Goal: Transaction & Acquisition: Purchase product/service

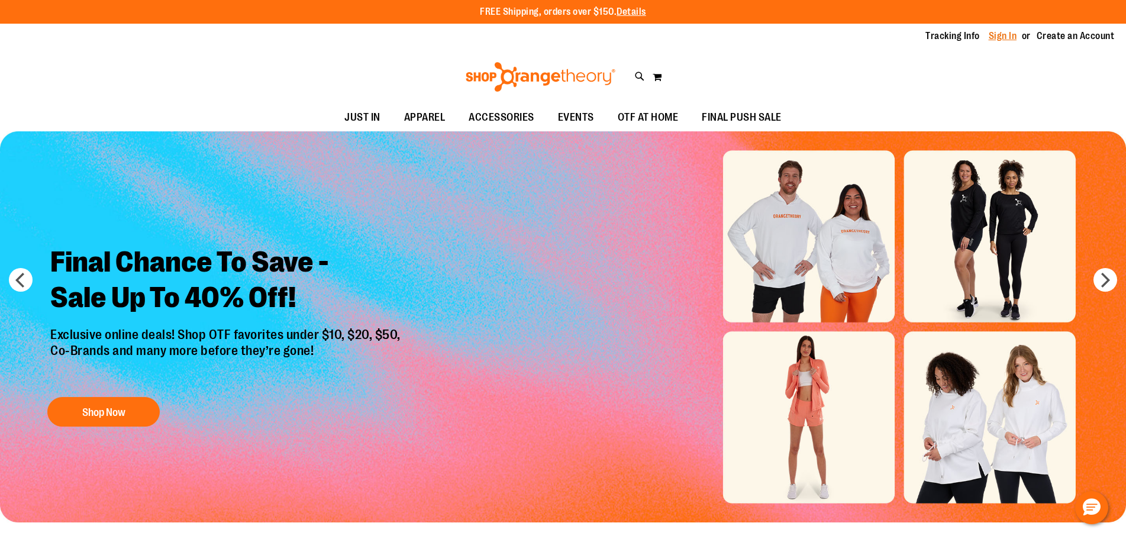
click at [1006, 40] on link "Sign In" at bounding box center [1002, 36] width 28 height 13
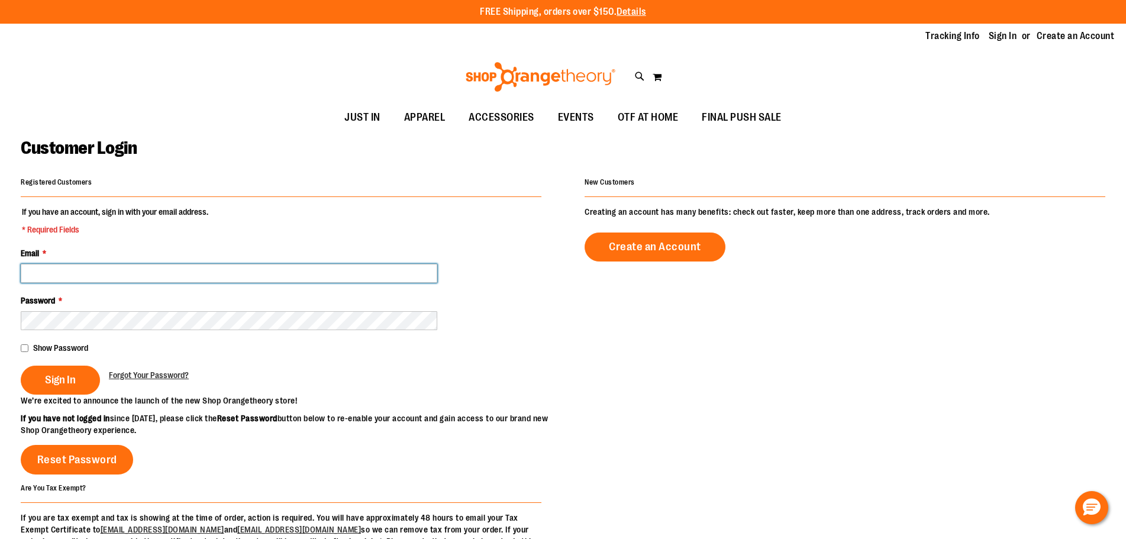
click at [301, 272] on input "Email *" at bounding box center [229, 273] width 416 height 19
type input "**********"
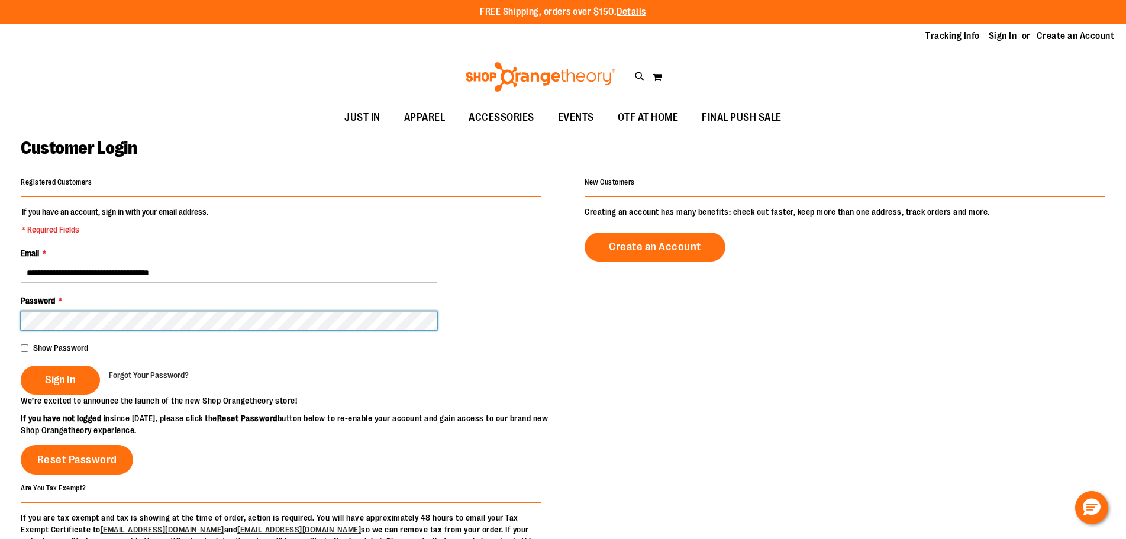
click at [21, 366] on button "Sign In" at bounding box center [60, 380] width 79 height 29
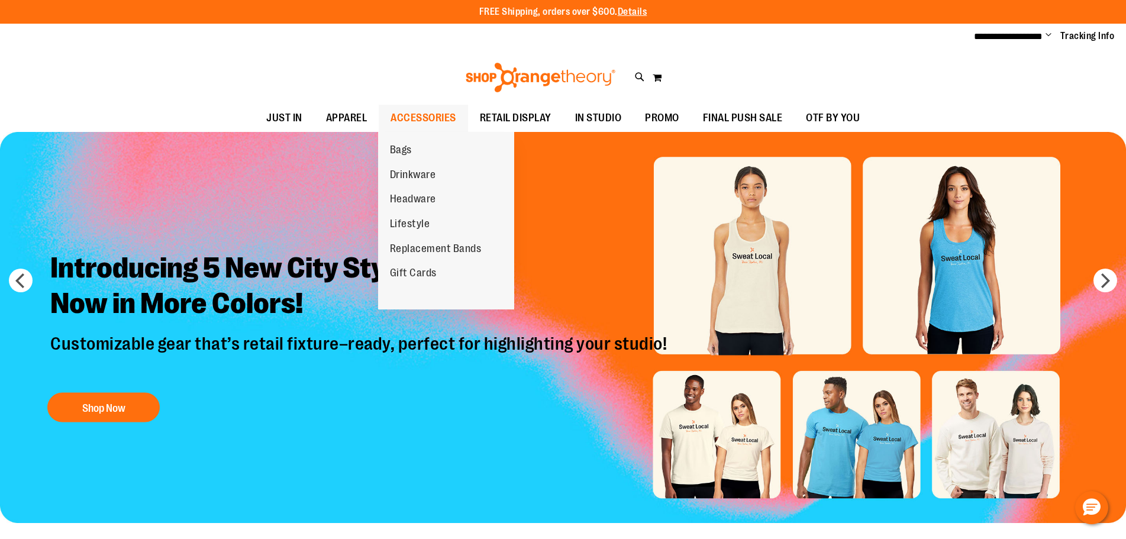
click at [420, 112] on span "ACCESSORIES" at bounding box center [423, 118] width 66 height 27
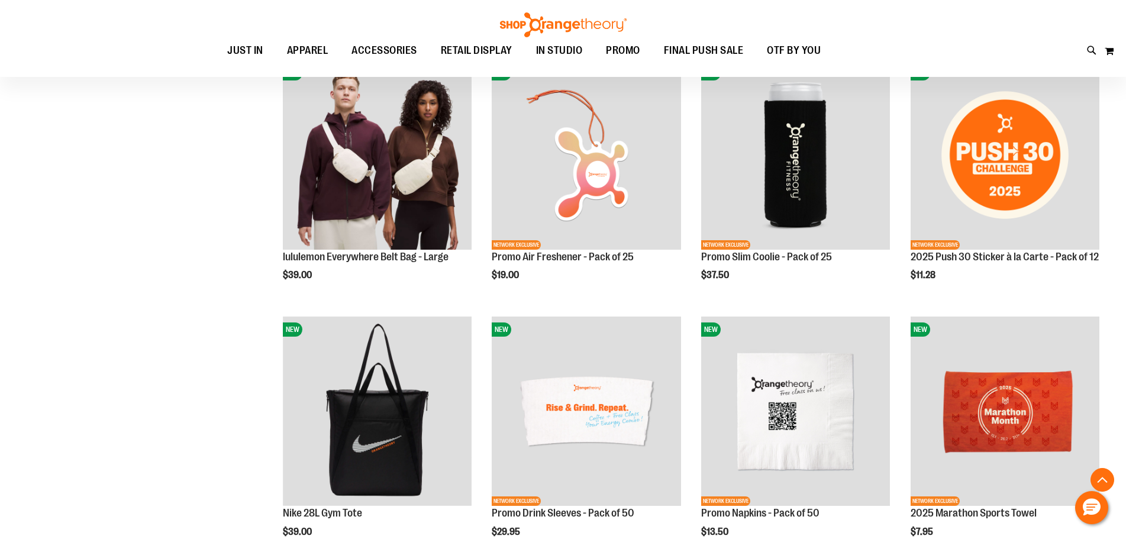
scroll to position [1005, 0]
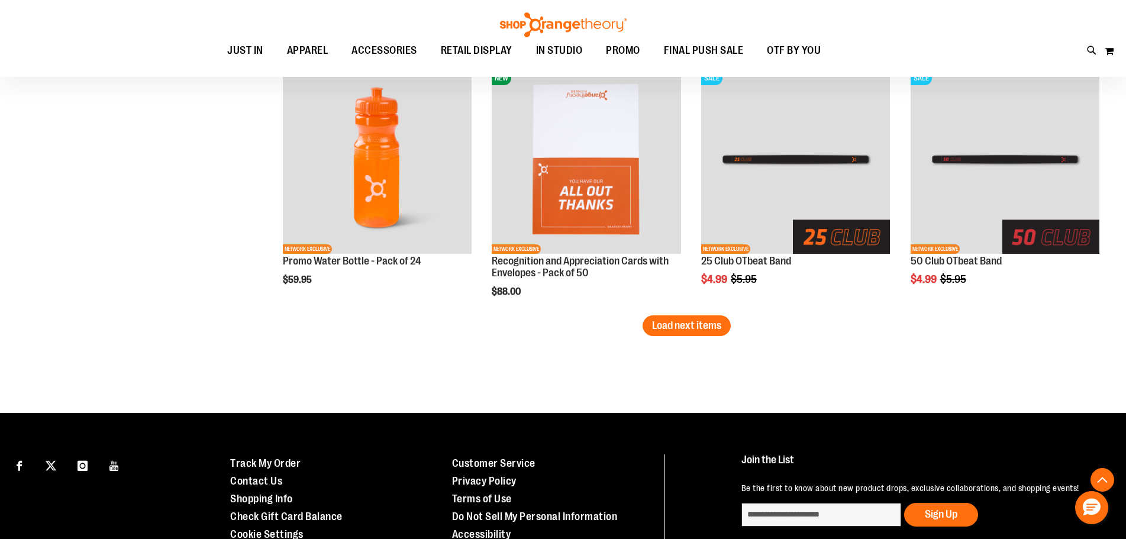
scroll to position [2247, 0]
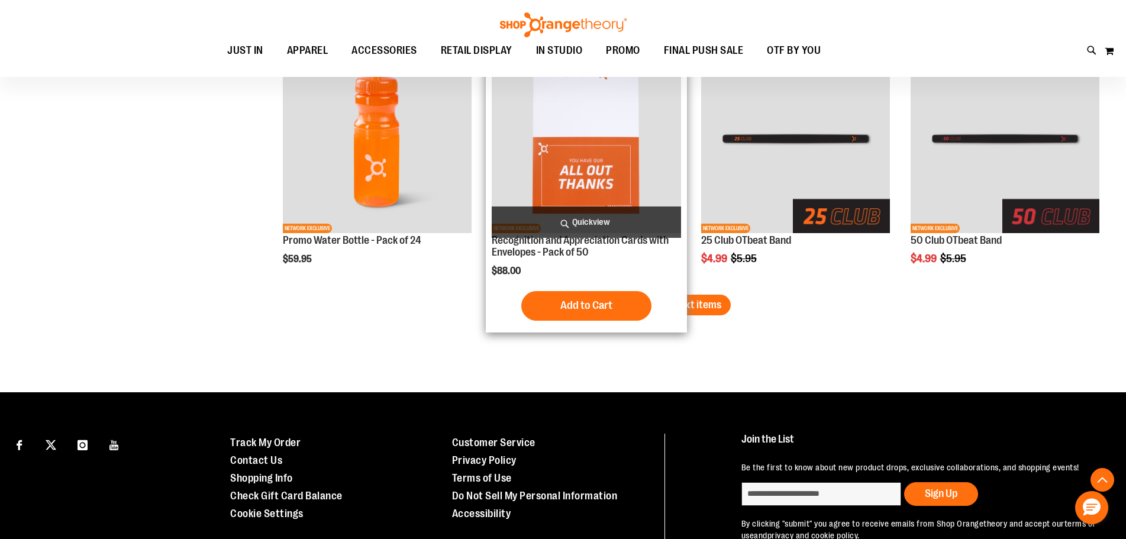
drag, startPoint x: 661, startPoint y: 306, endPoint x: 667, endPoint y: 303, distance: 6.9
click at [661, 305] on span "Load next items" at bounding box center [686, 305] width 69 height 12
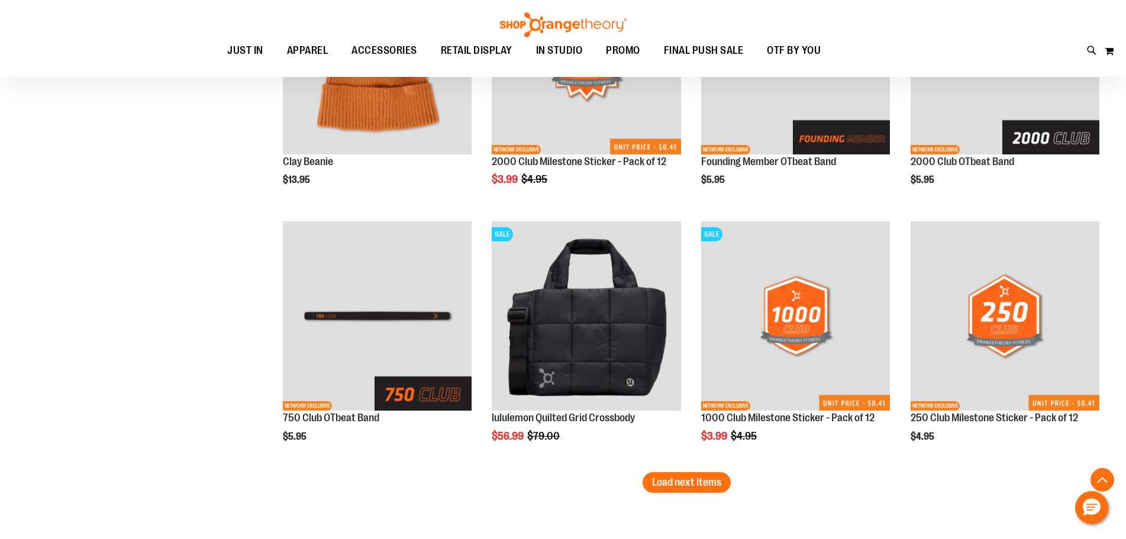
scroll to position [2898, 0]
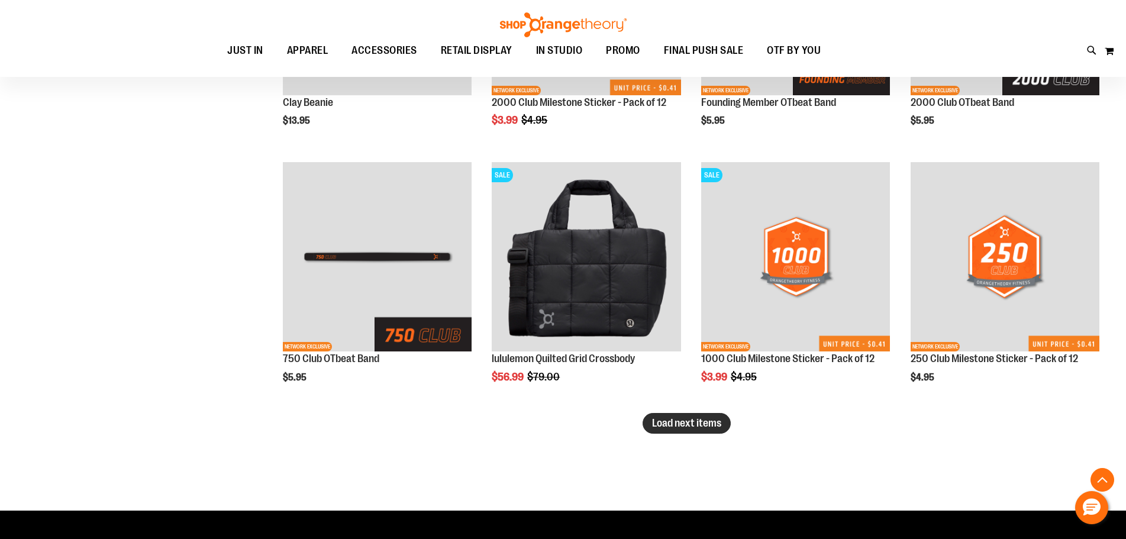
click at [695, 417] on span "Load next items" at bounding box center [686, 423] width 69 height 12
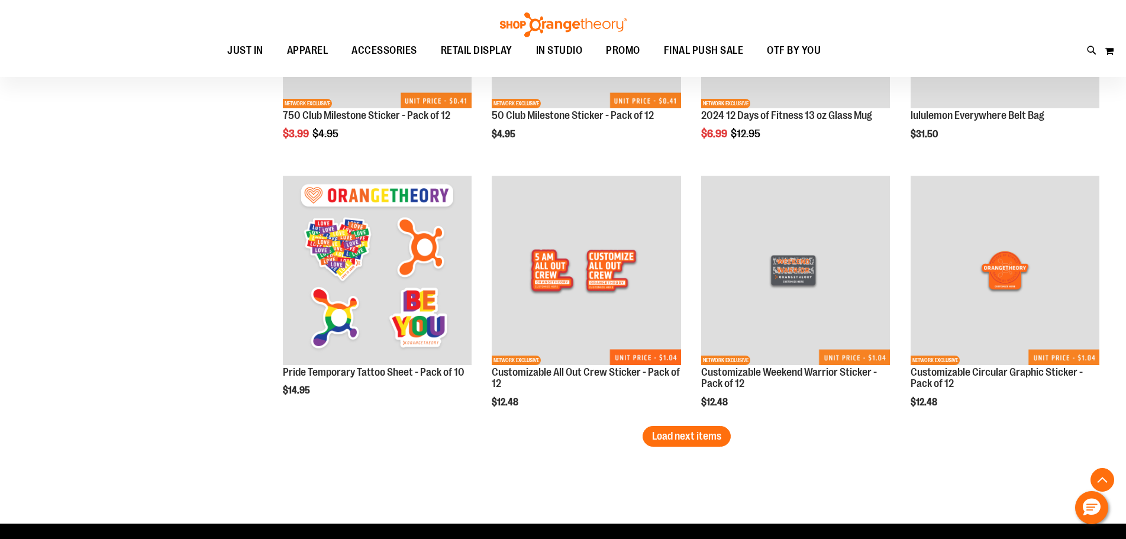
scroll to position [3667, 0]
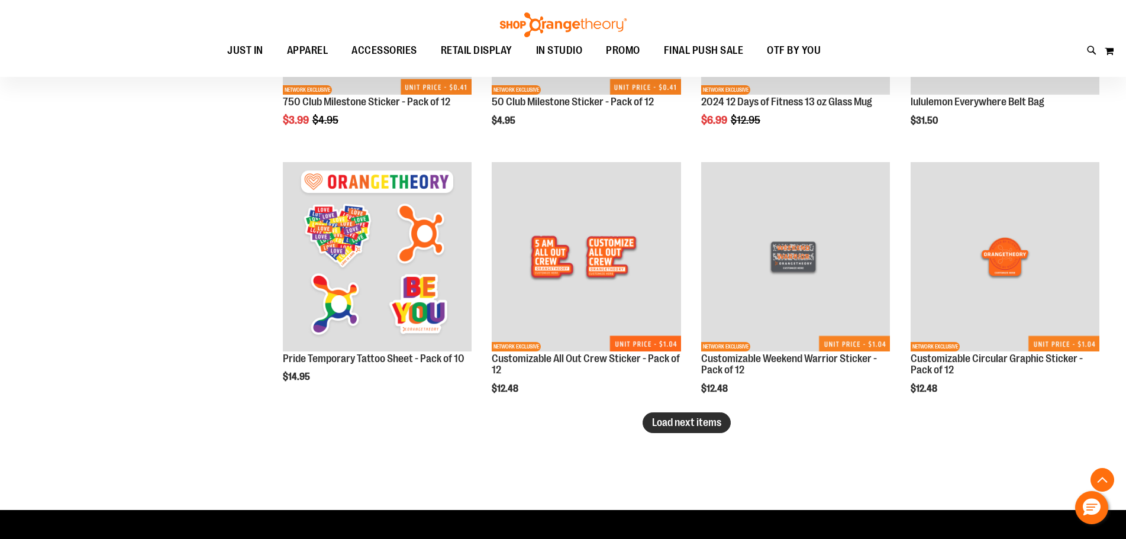
click at [695, 421] on span "Load next items" at bounding box center [686, 422] width 69 height 12
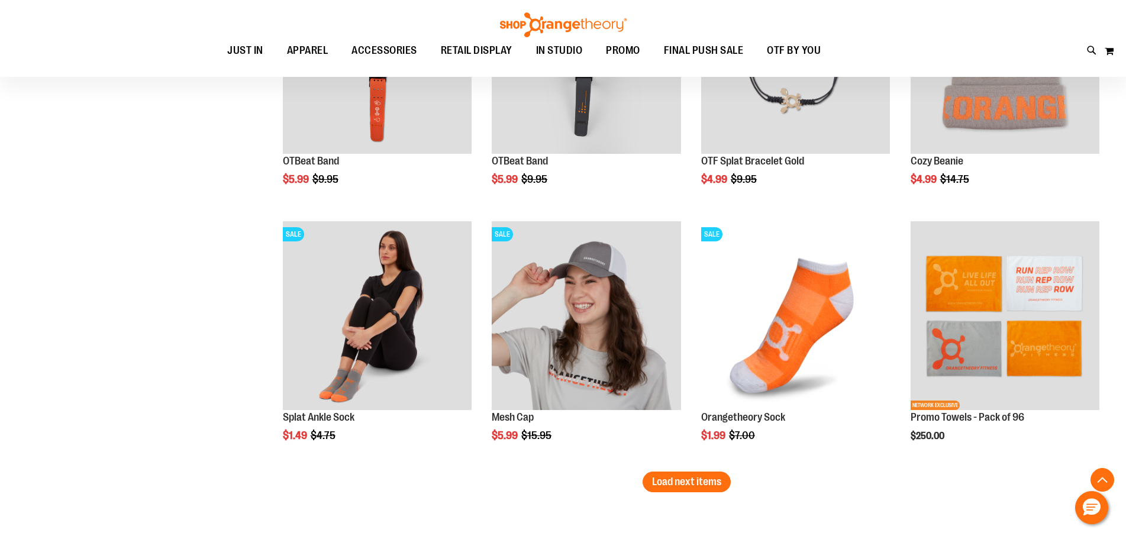
scroll to position [4436, 0]
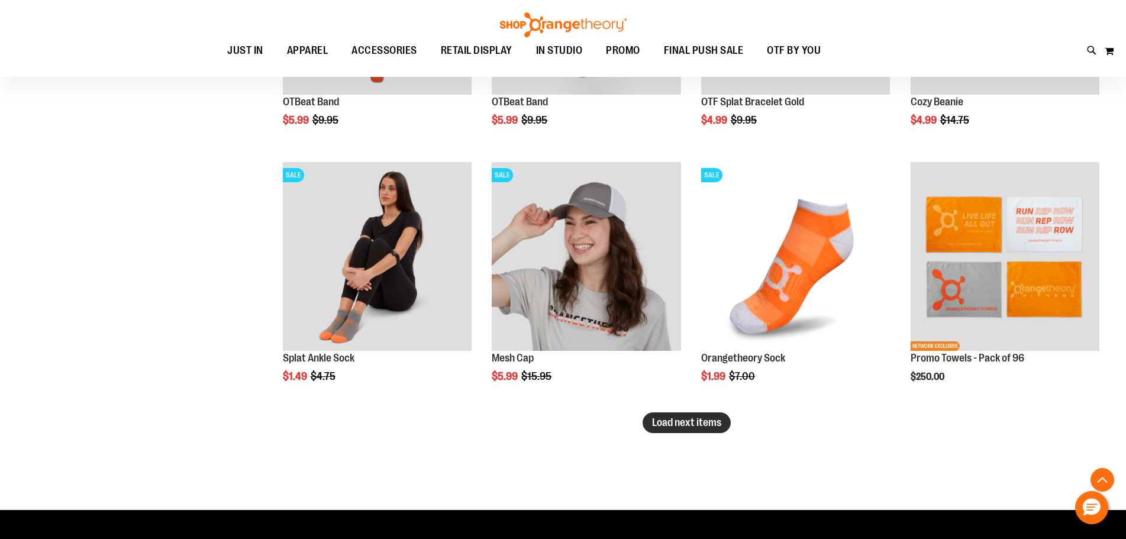
click at [705, 425] on span "Load next items" at bounding box center [686, 422] width 69 height 12
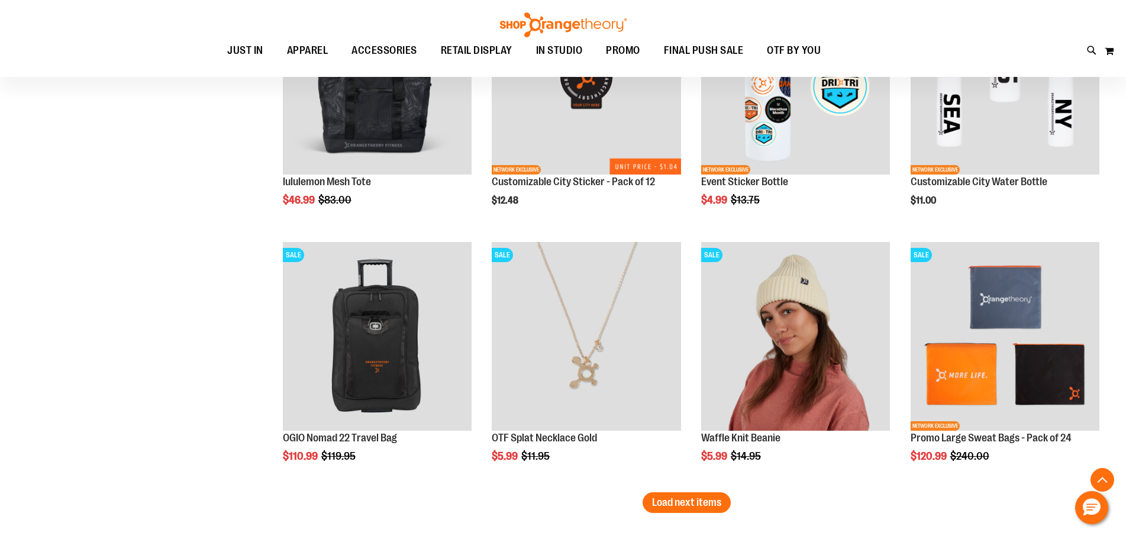
scroll to position [5146, 0]
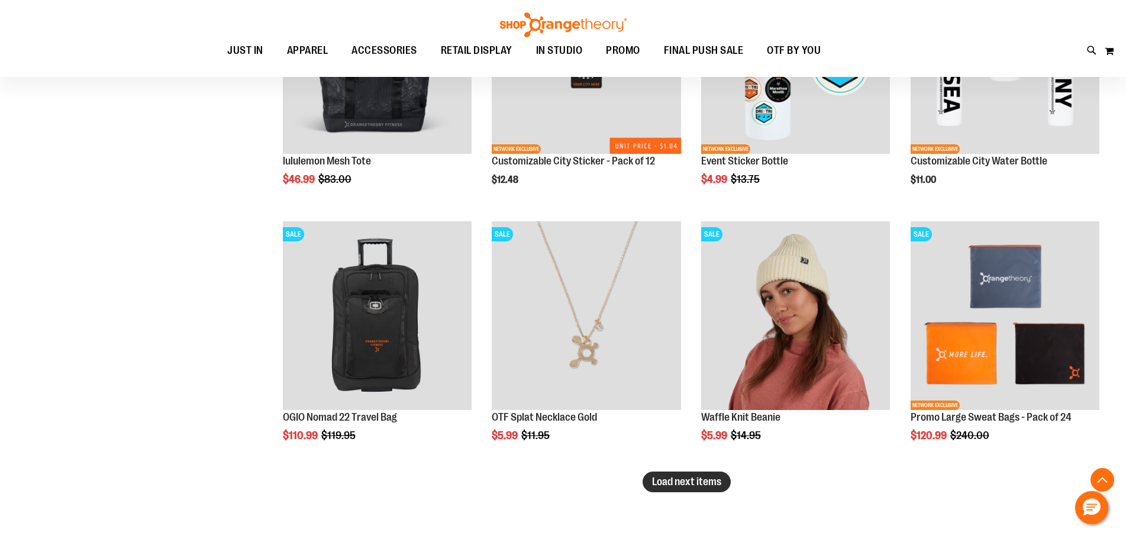
click at [673, 482] on span "Load next items" at bounding box center [686, 482] width 69 height 12
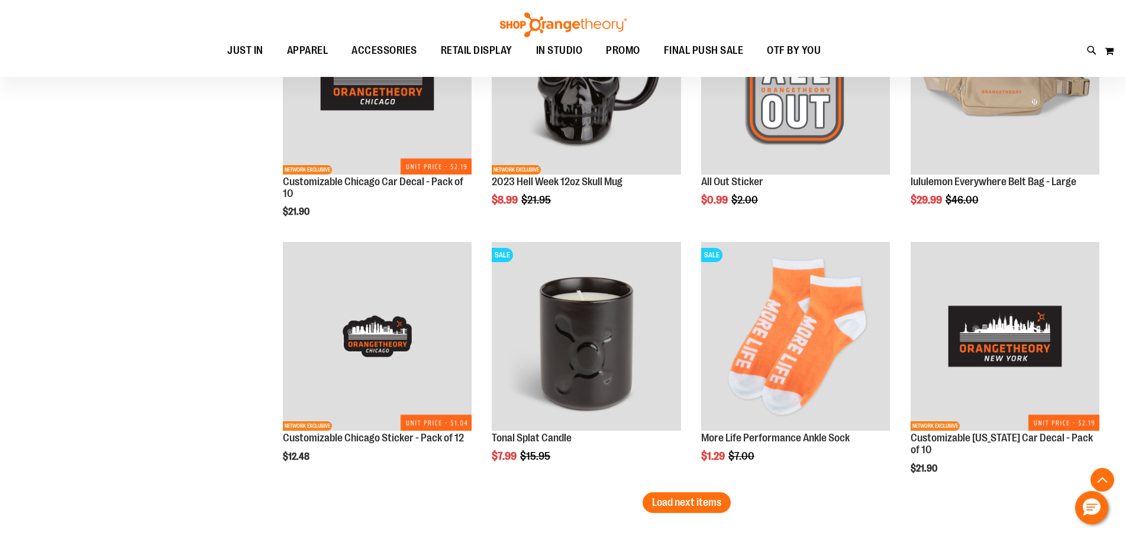
scroll to position [5915, 0]
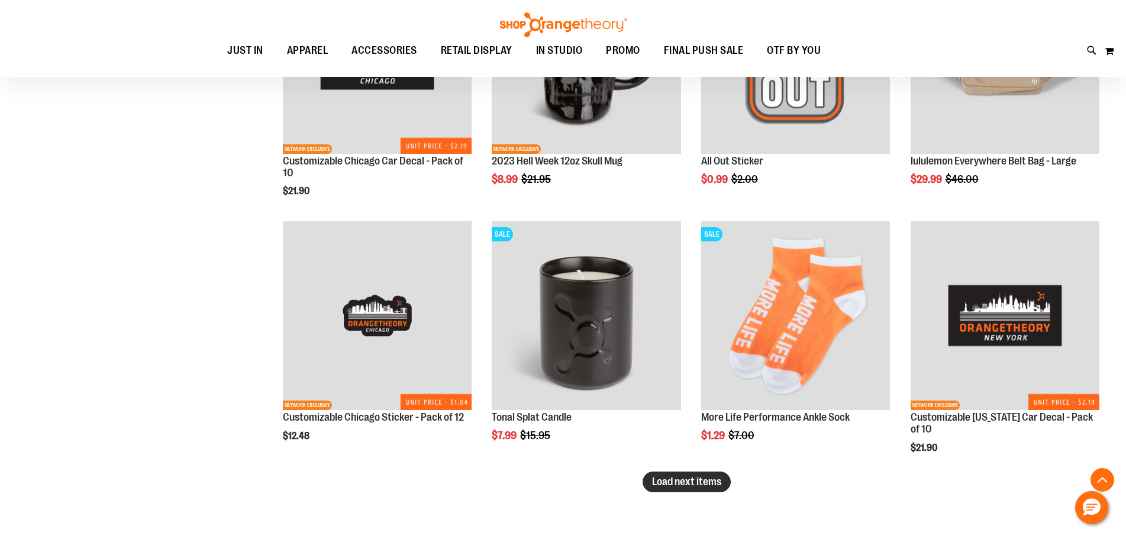
click at [664, 484] on span "Load next items" at bounding box center [686, 482] width 69 height 12
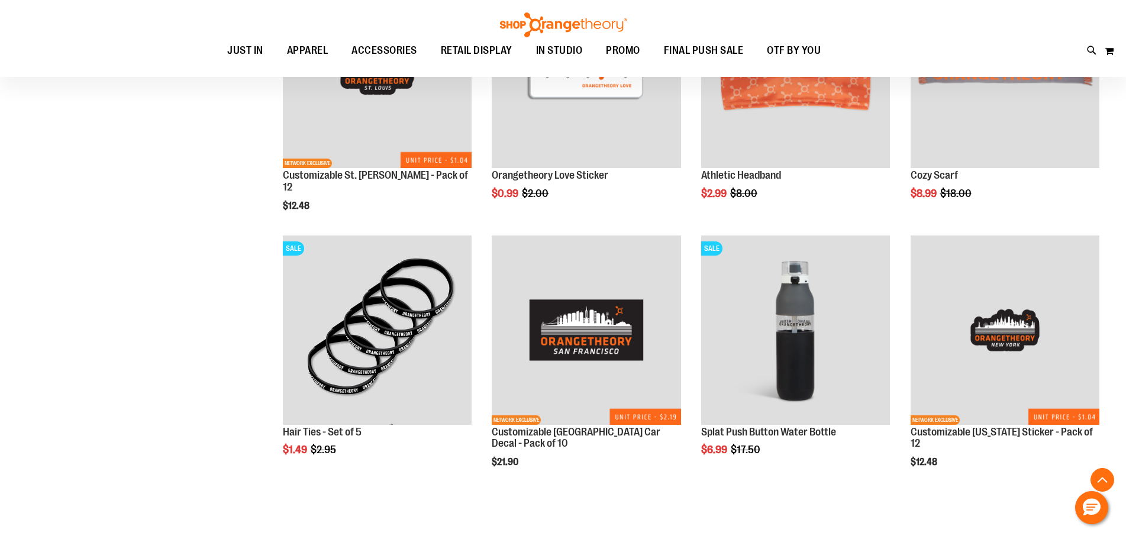
scroll to position [6447, 0]
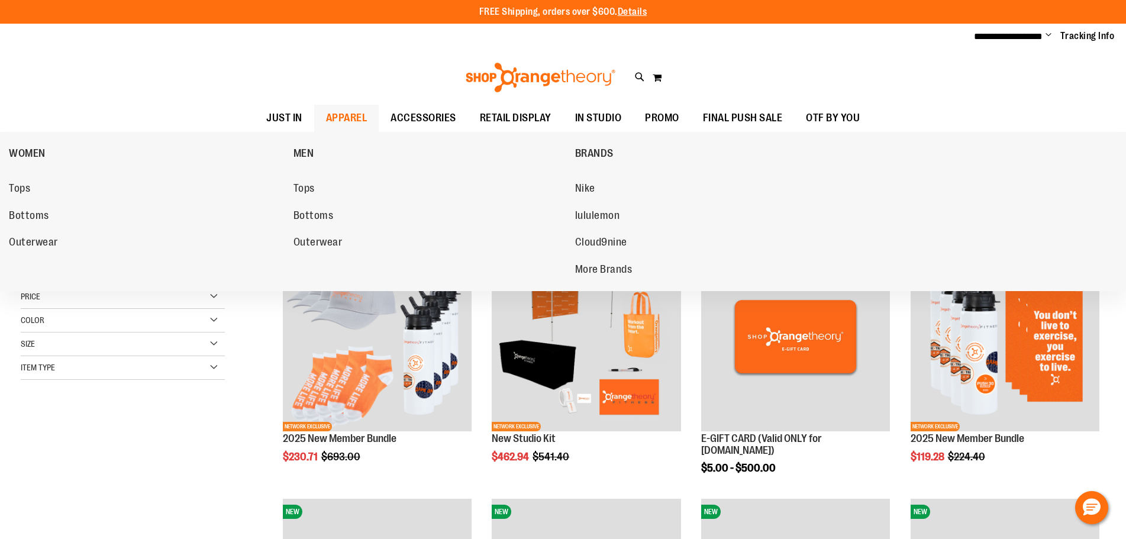
click at [332, 119] on span "APPAREL" at bounding box center [346, 118] width 41 height 27
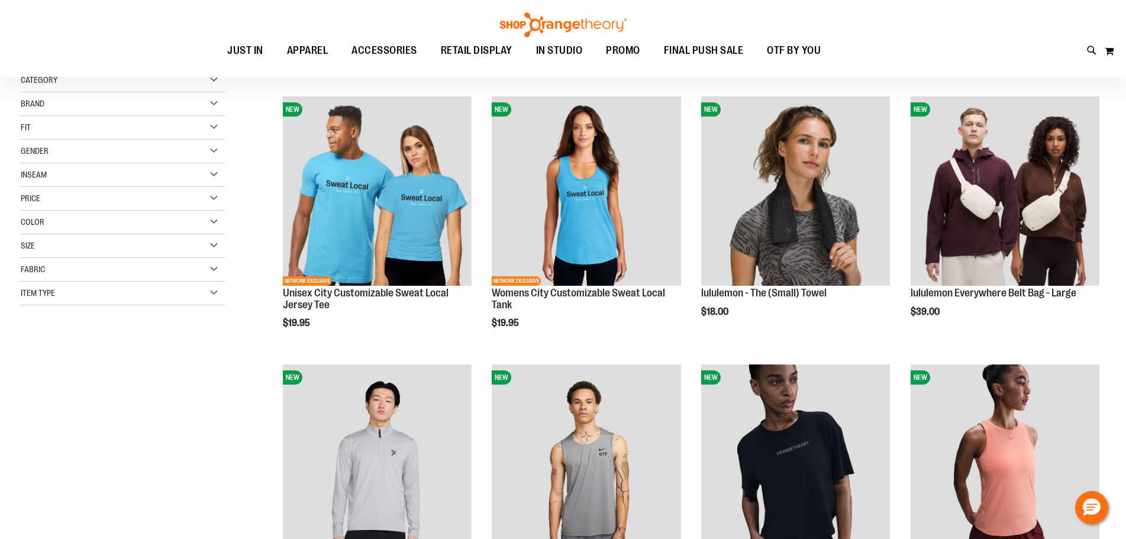
scroll to position [177, 0]
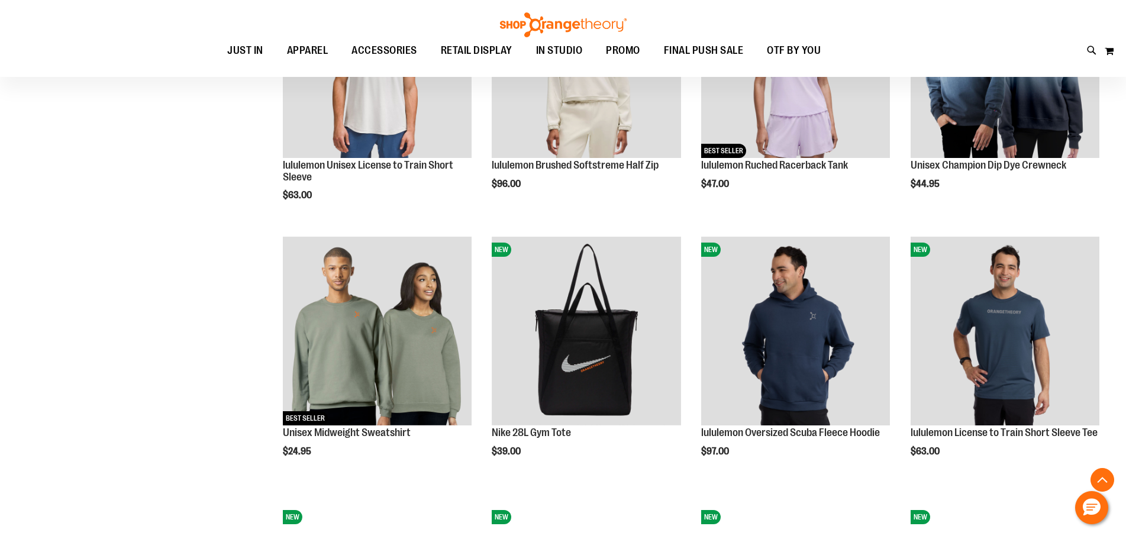
scroll to position [828, 0]
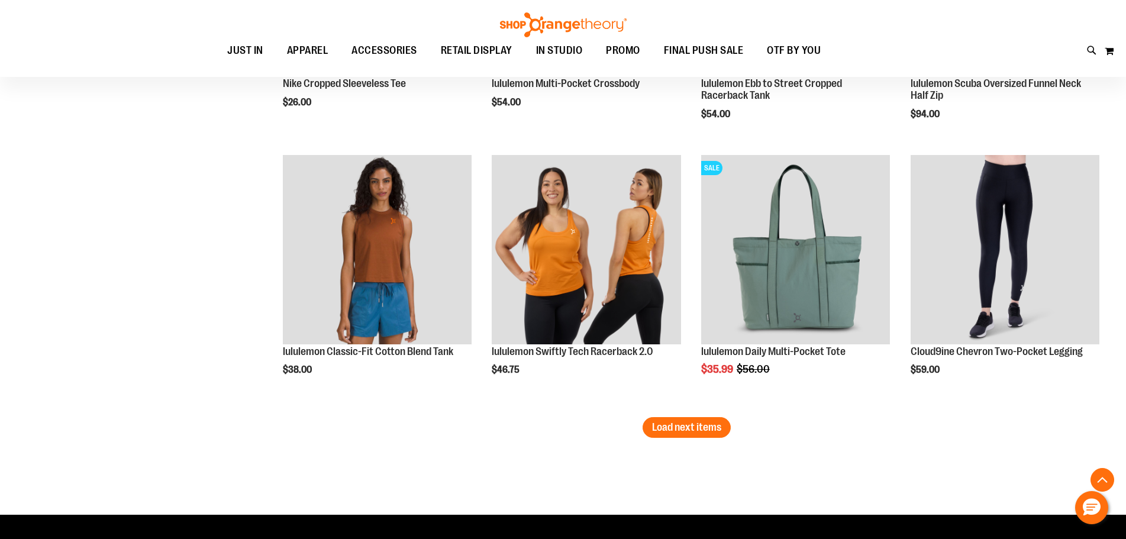
scroll to position [2247, 0]
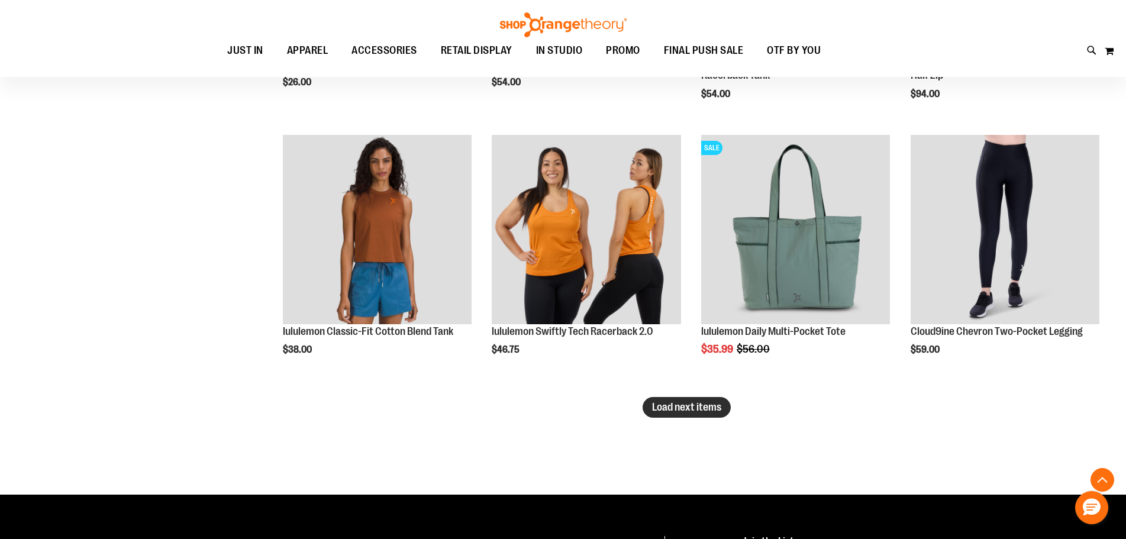
click at [686, 411] on span "Load next items" at bounding box center [686, 407] width 69 height 12
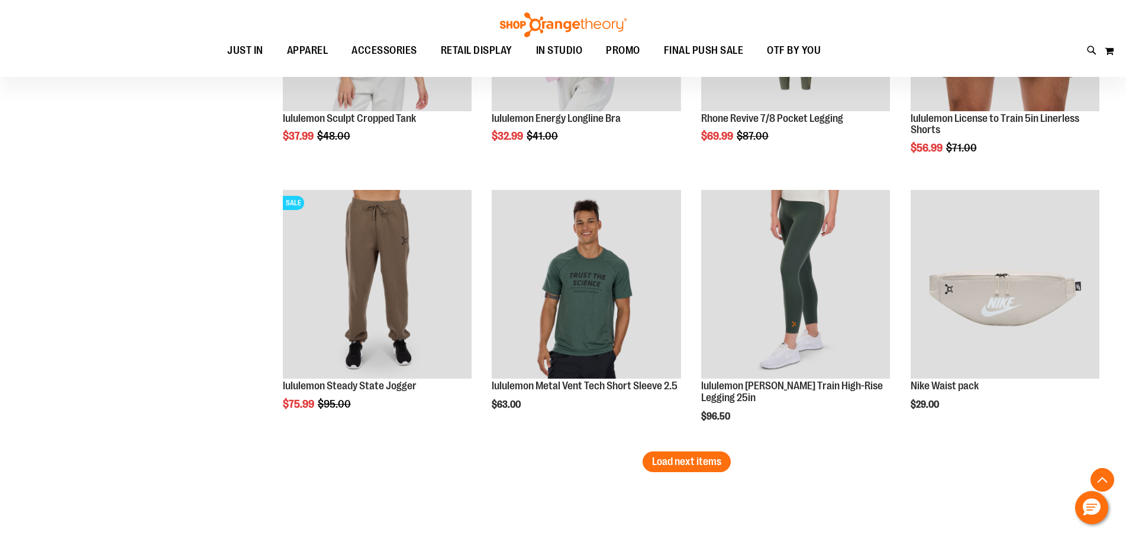
scroll to position [3016, 0]
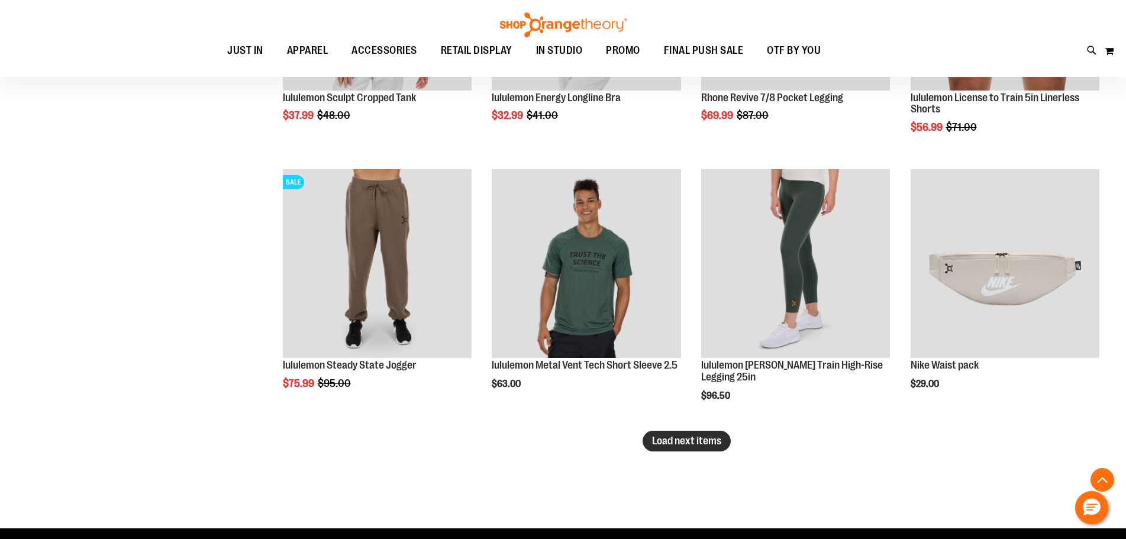
click at [683, 444] on span "Load next items" at bounding box center [686, 441] width 69 height 12
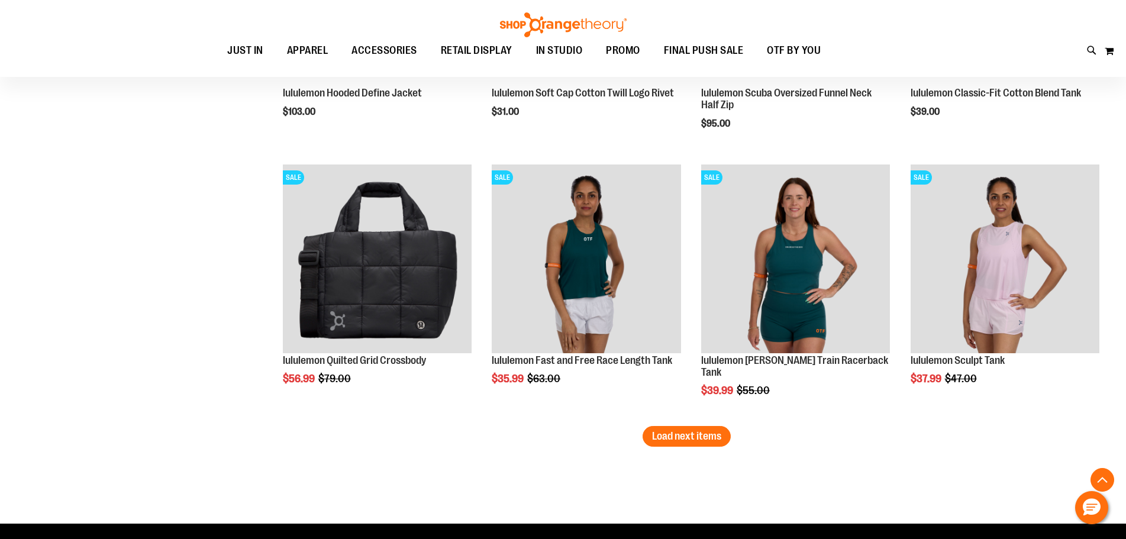
scroll to position [3844, 0]
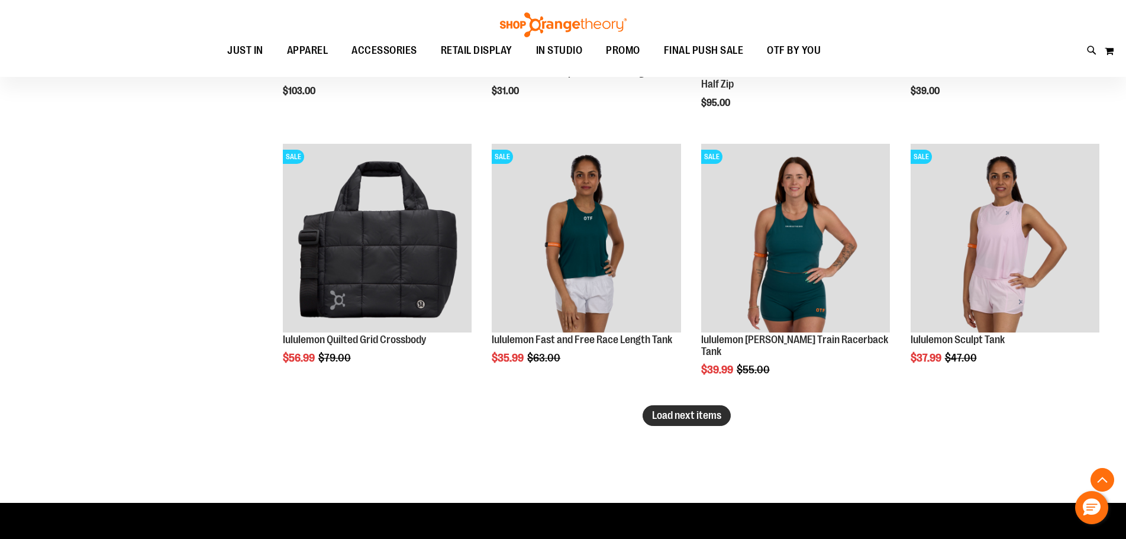
click at [682, 424] on button "Load next items" at bounding box center [686, 415] width 88 height 21
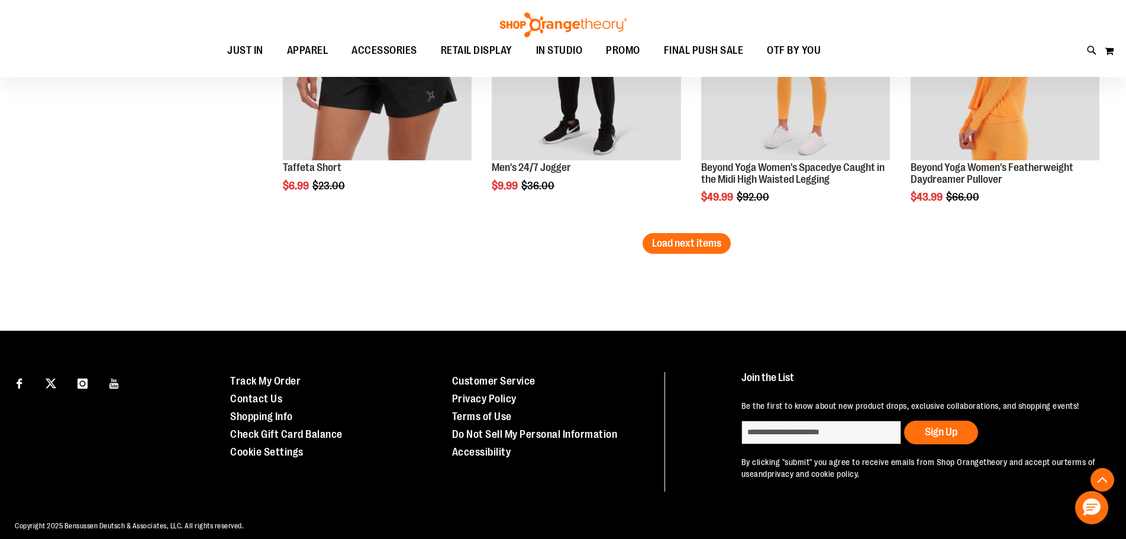
scroll to position [4833, 0]
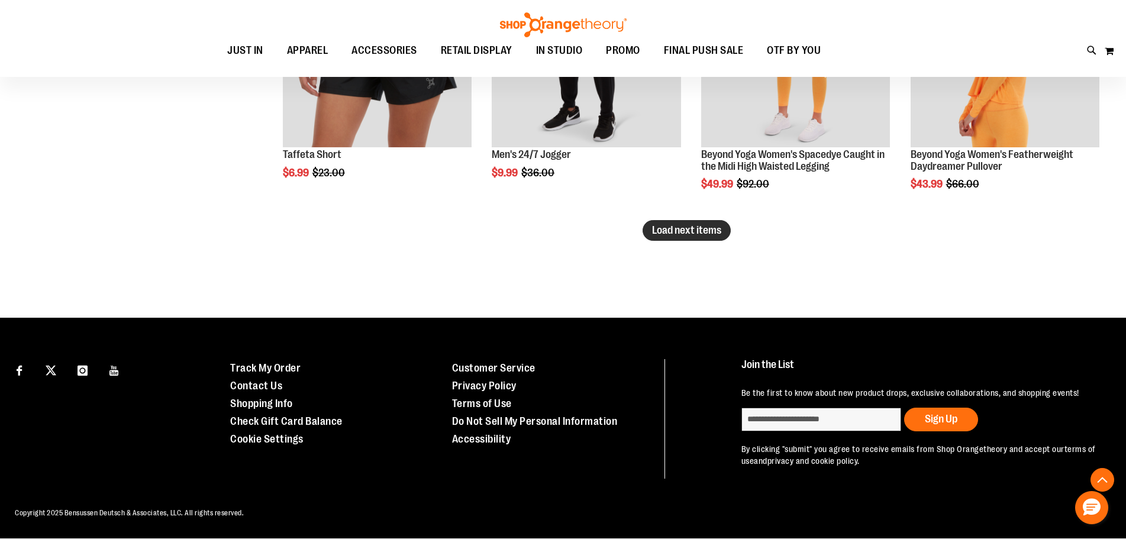
click at [665, 234] on span "Load next items" at bounding box center [686, 230] width 69 height 12
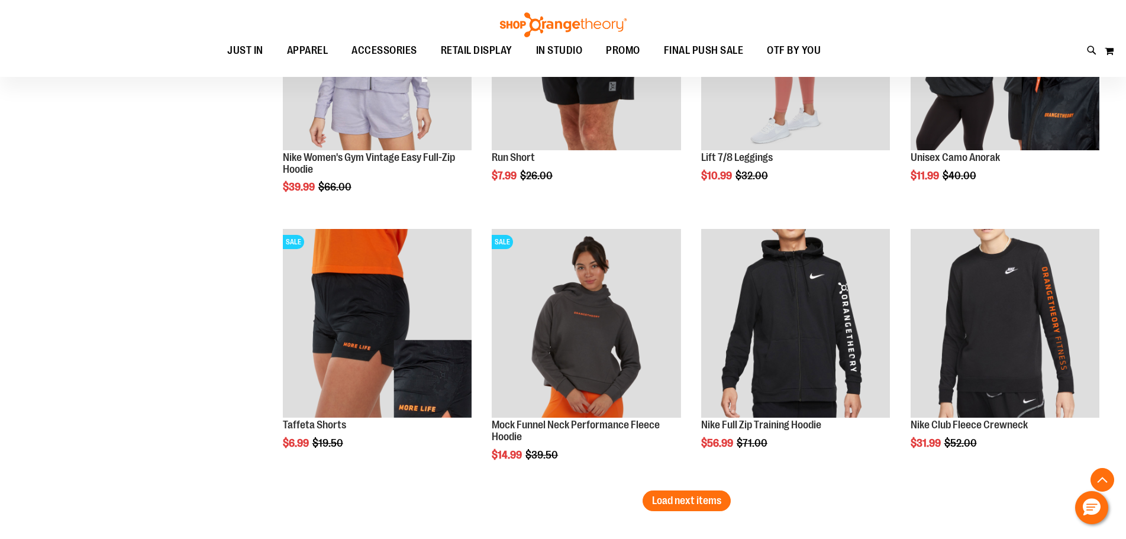
scroll to position [5424, 0]
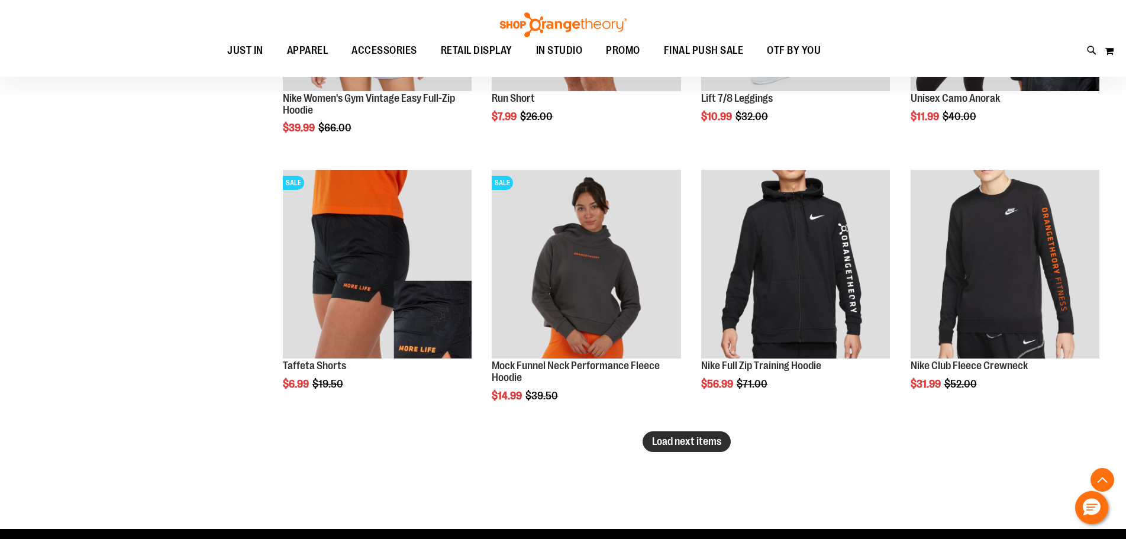
click at [683, 444] on span "Load next items" at bounding box center [686, 441] width 69 height 12
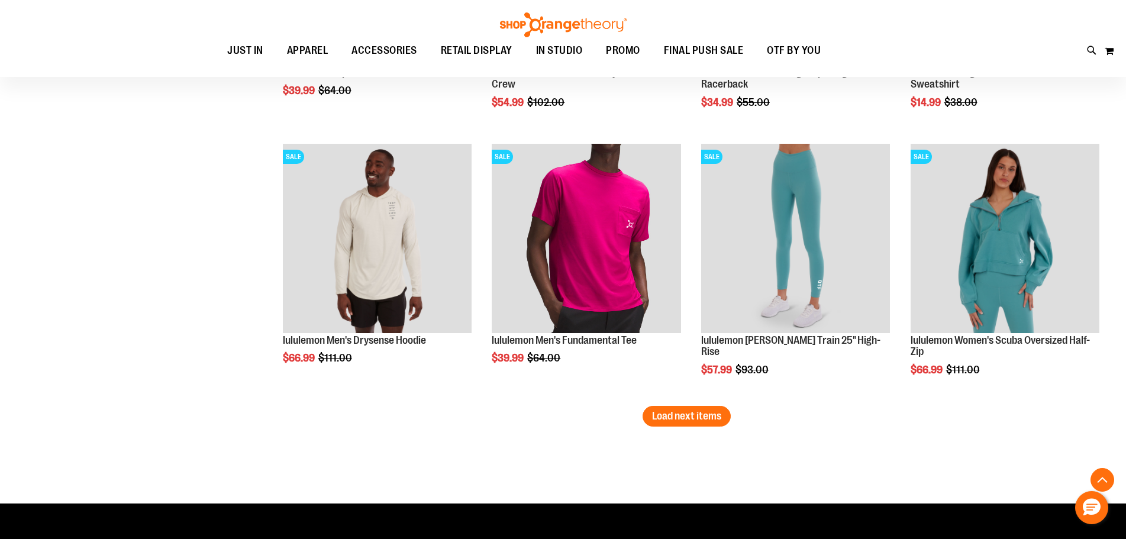
scroll to position [6252, 0]
click at [697, 408] on button "Load next items" at bounding box center [686, 416] width 88 height 21
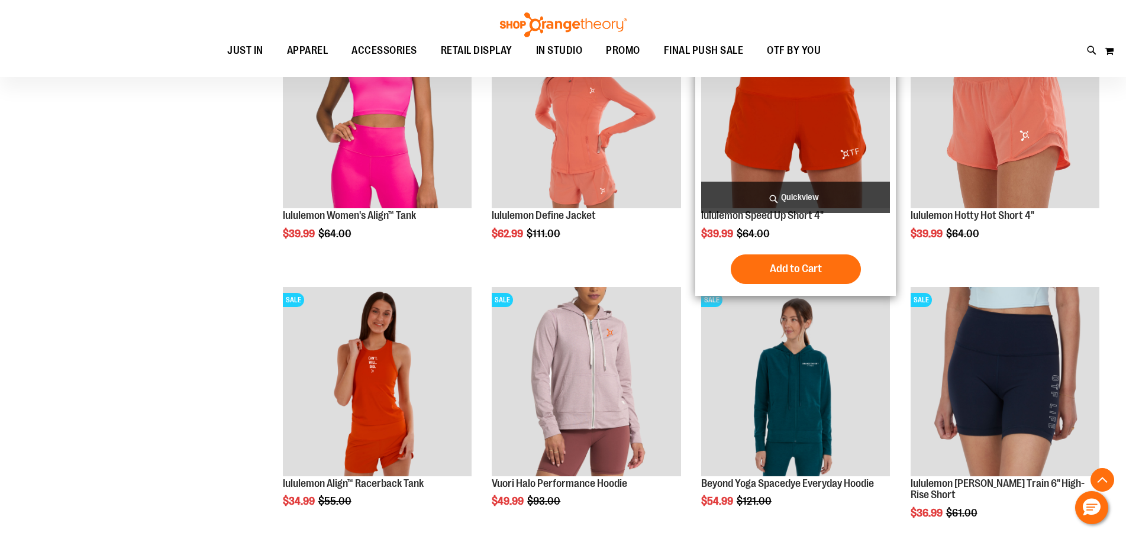
scroll to position [6667, 0]
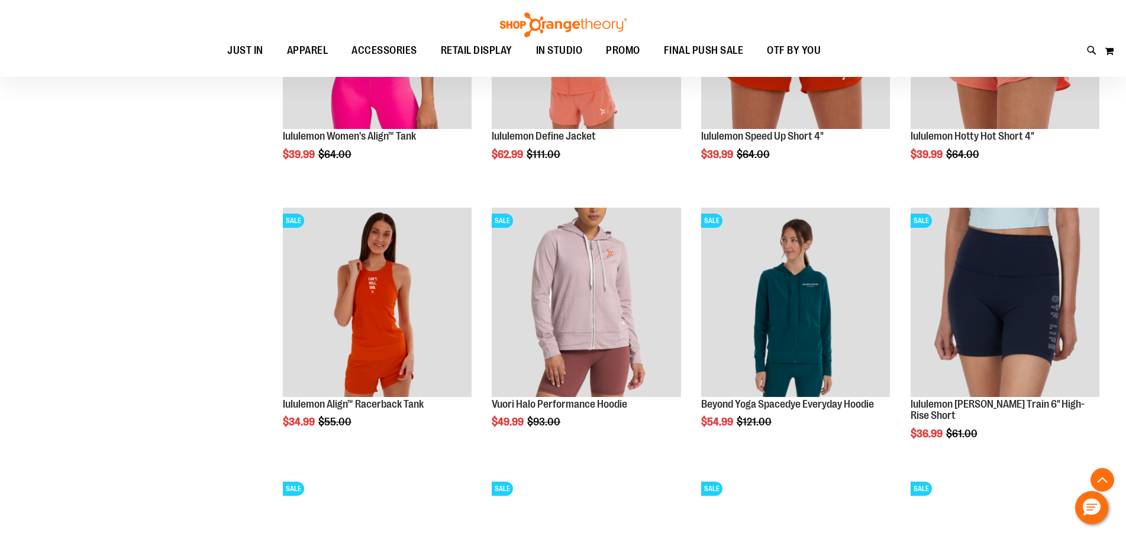
scroll to position [6844, 0]
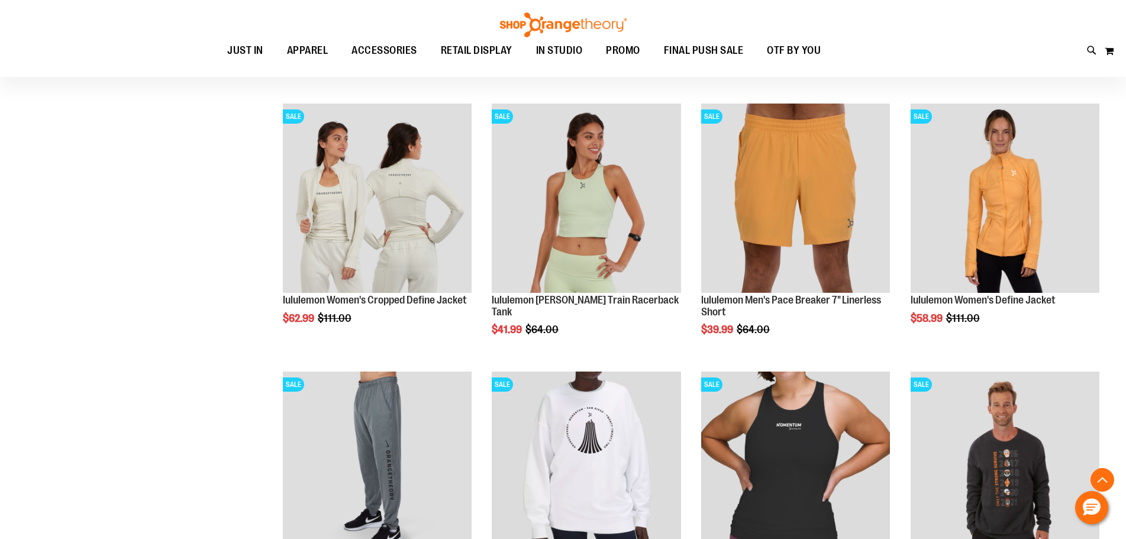
scroll to position [5644, 0]
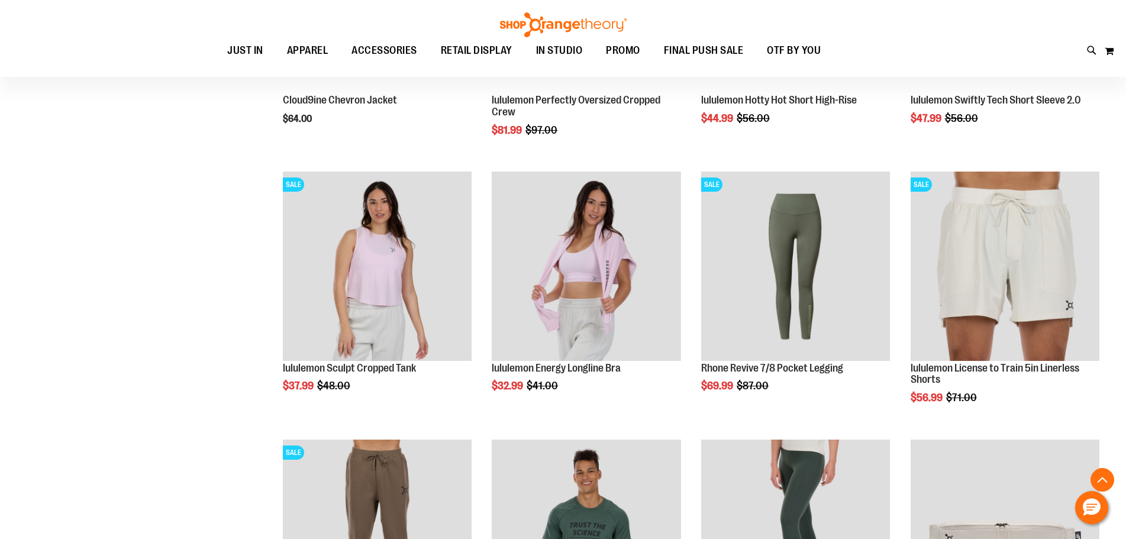
scroll to position [2391, 0]
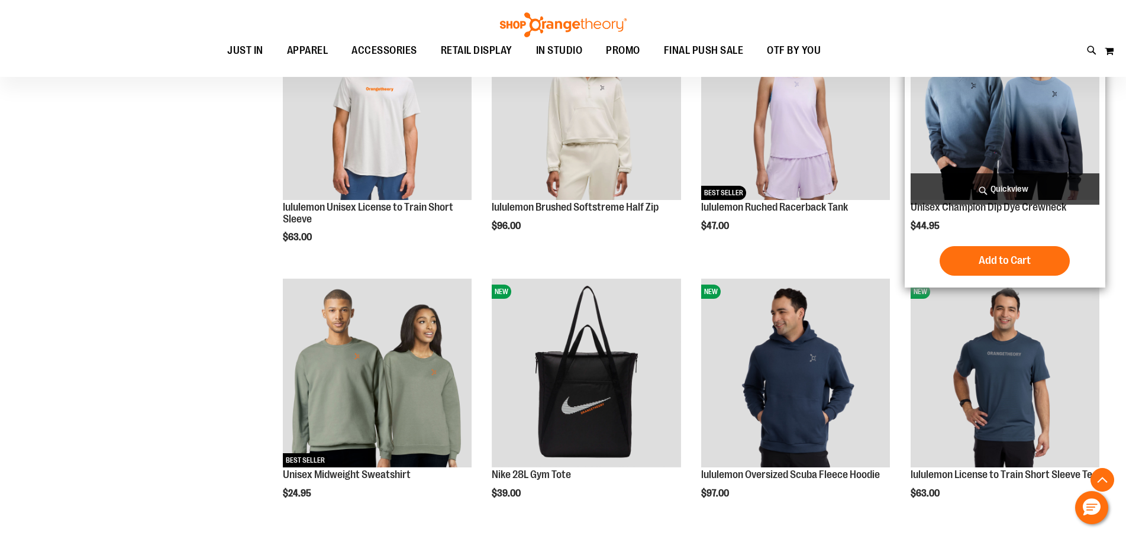
scroll to position [676, 0]
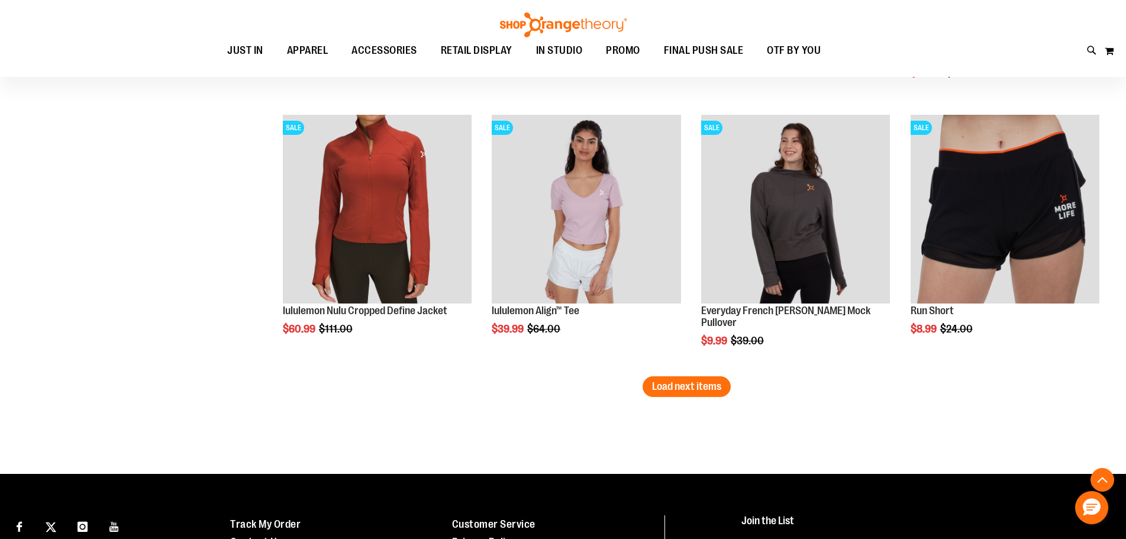
scroll to position [6887, 0]
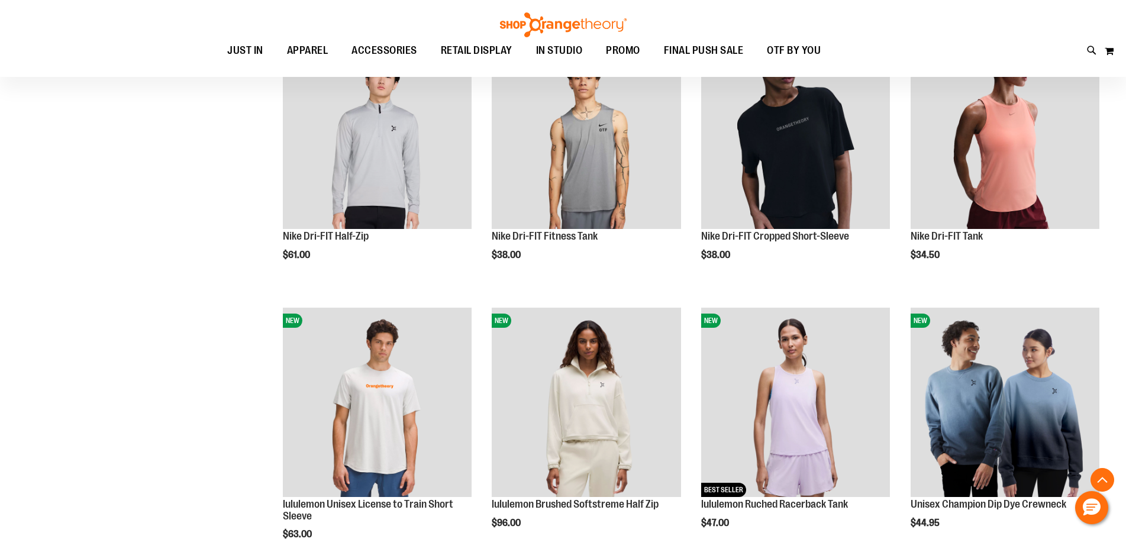
scroll to position [473, 0]
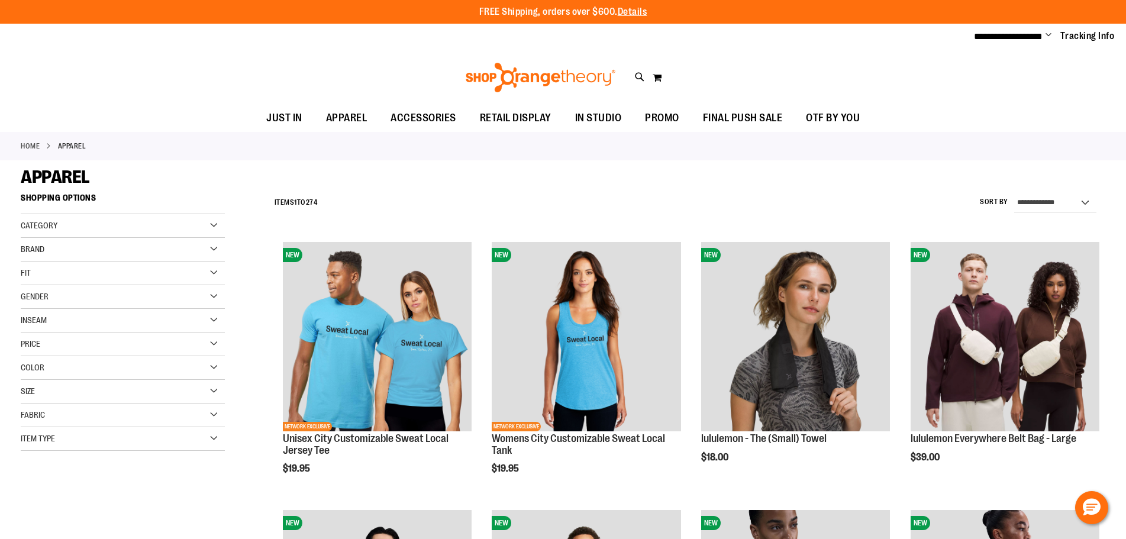
click at [209, 341] on div "Price" at bounding box center [123, 344] width 204 height 24
click at [50, 369] on span "$0.00" at bounding box center [46, 368] width 25 height 12
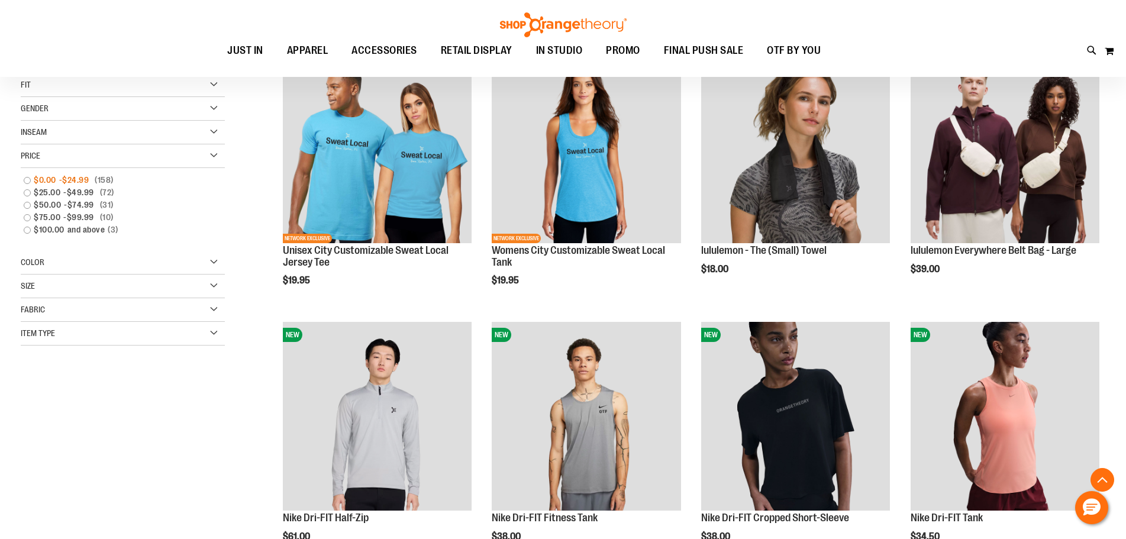
click at [27, 177] on link "$0.00 - $24.99 158 items" at bounding box center [116, 180] width 196 height 12
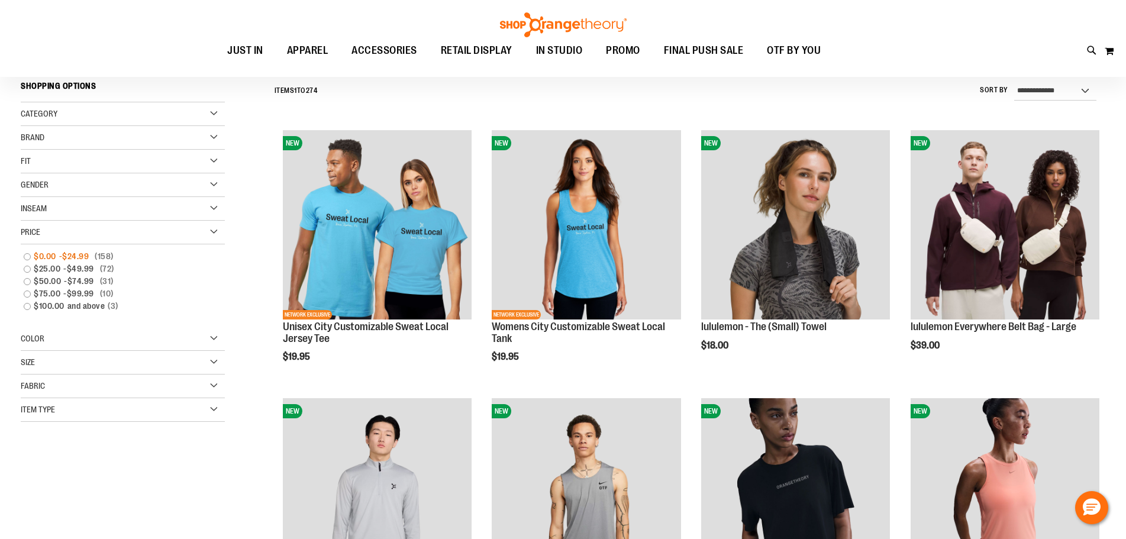
scroll to position [110, 0]
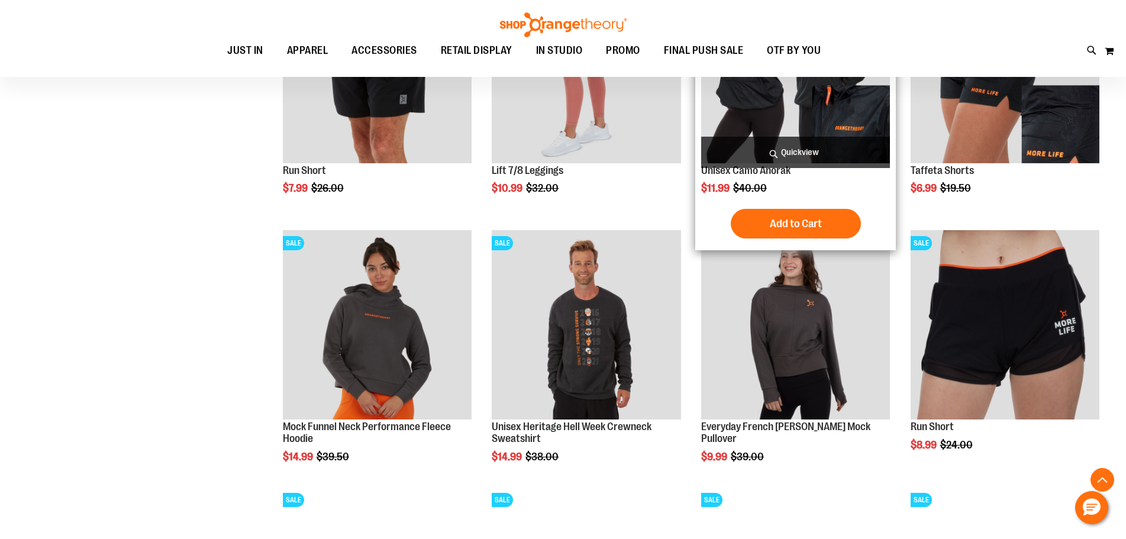
scroll to position [1056, 0]
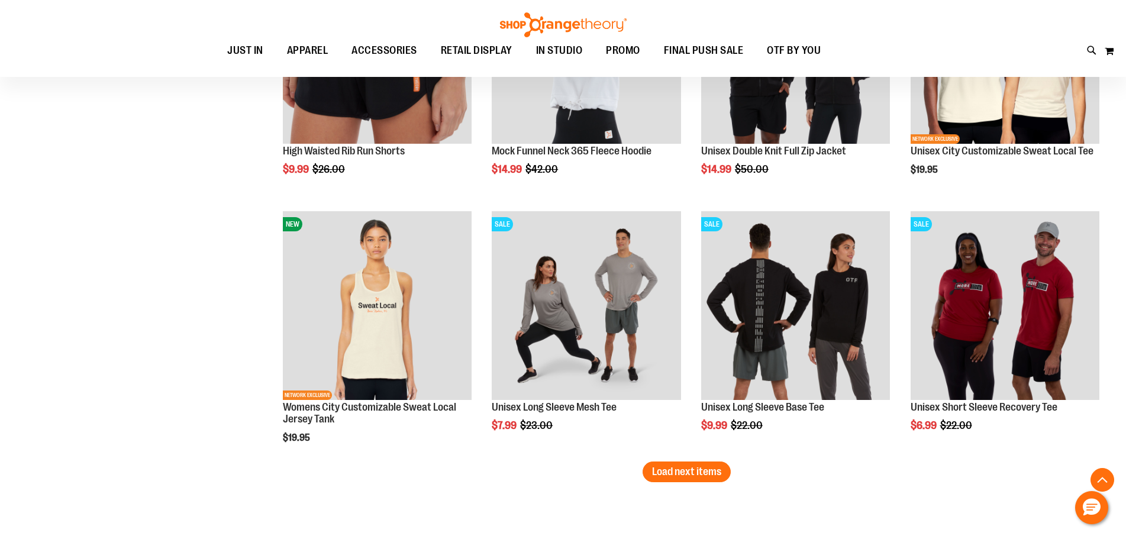
scroll to position [2062, 0]
